Goal: Information Seeking & Learning: Learn about a topic

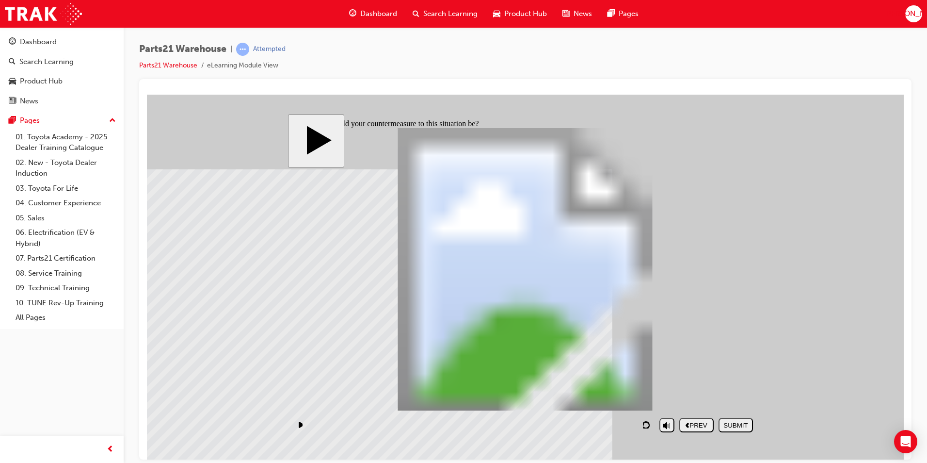
checkbox input "true"
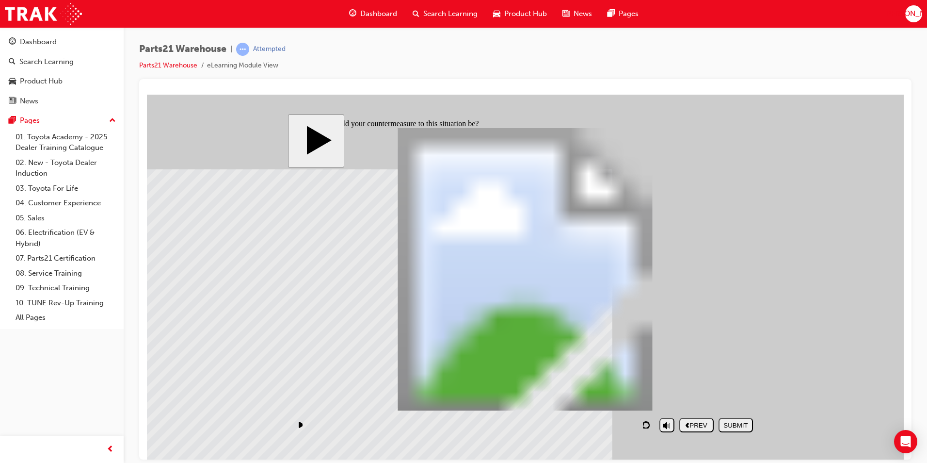
checkbox input "true"
checkbox input "false"
checkbox input "true"
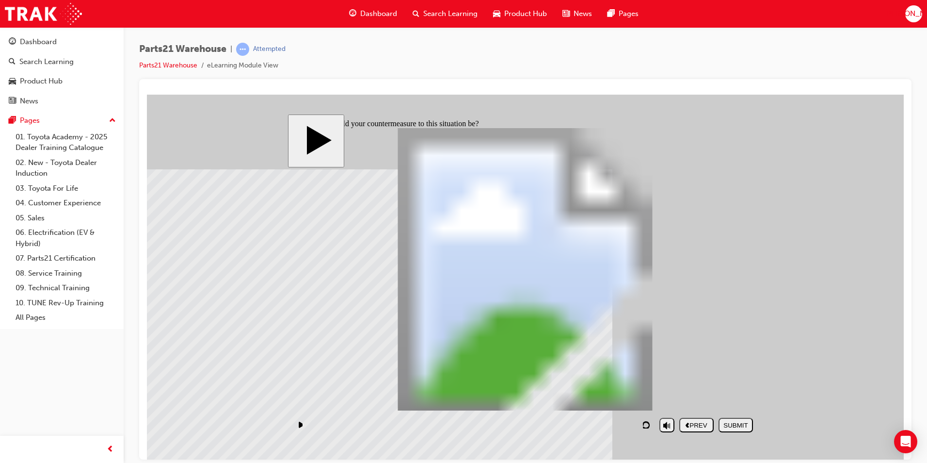
checkbox input "true"
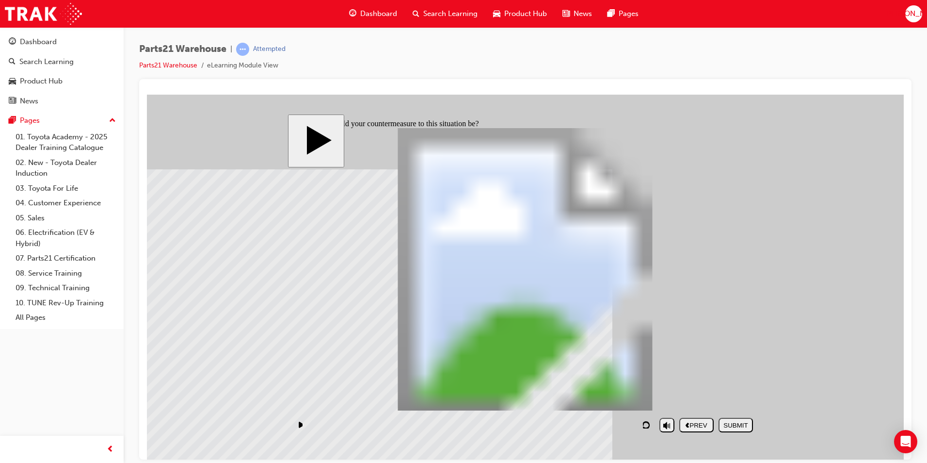
checkbox input "true"
click at [735, 423] on div "SUBMIT" at bounding box center [736, 424] width 27 height 7
click at [738, 422] on div "NEXT" at bounding box center [736, 424] width 27 height 7
